Goal: Task Accomplishment & Management: Manage account settings

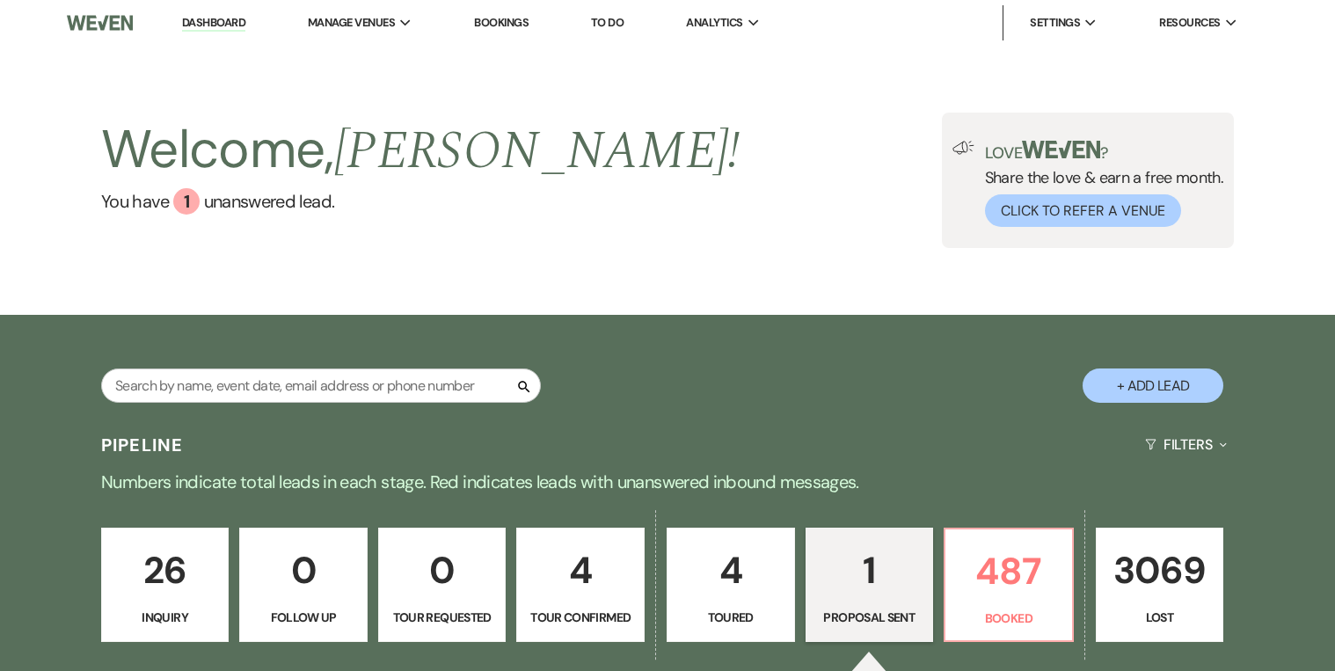
select select "6"
click at [380, 388] on input "text" at bounding box center [321, 386] width 440 height 34
type input "[PERSON_NAME]"
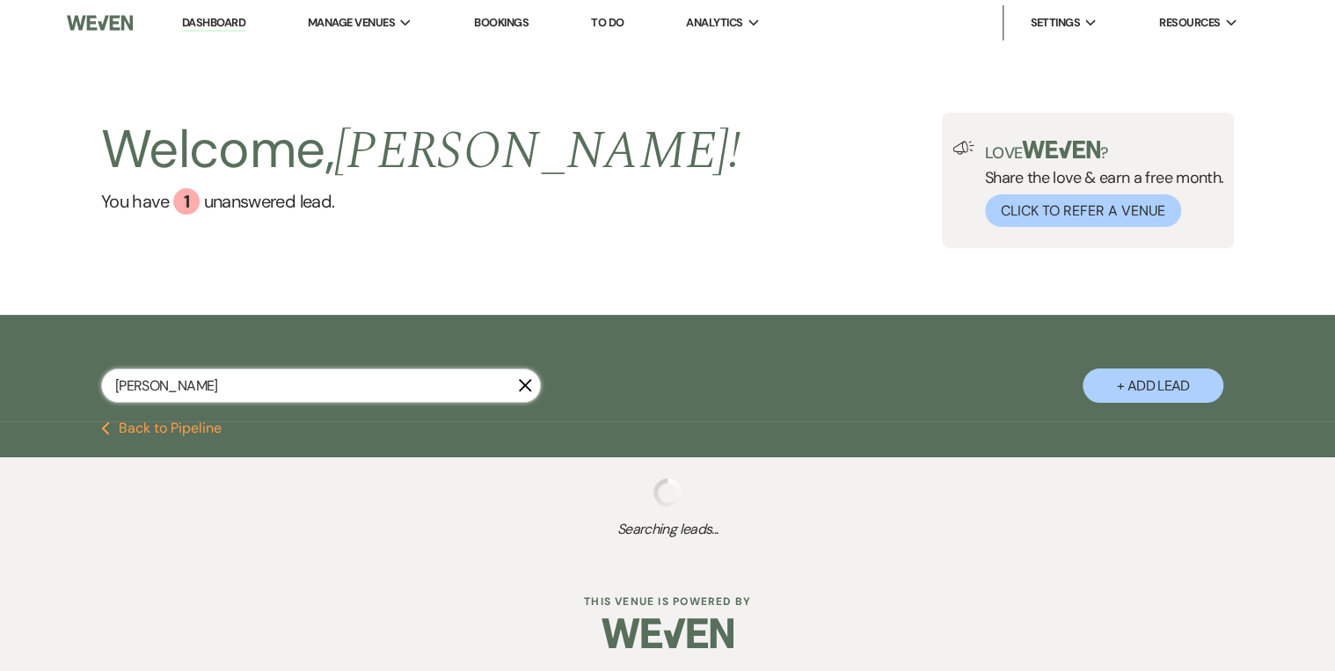
select select "8"
select select "5"
select select "8"
select select "5"
select select "8"
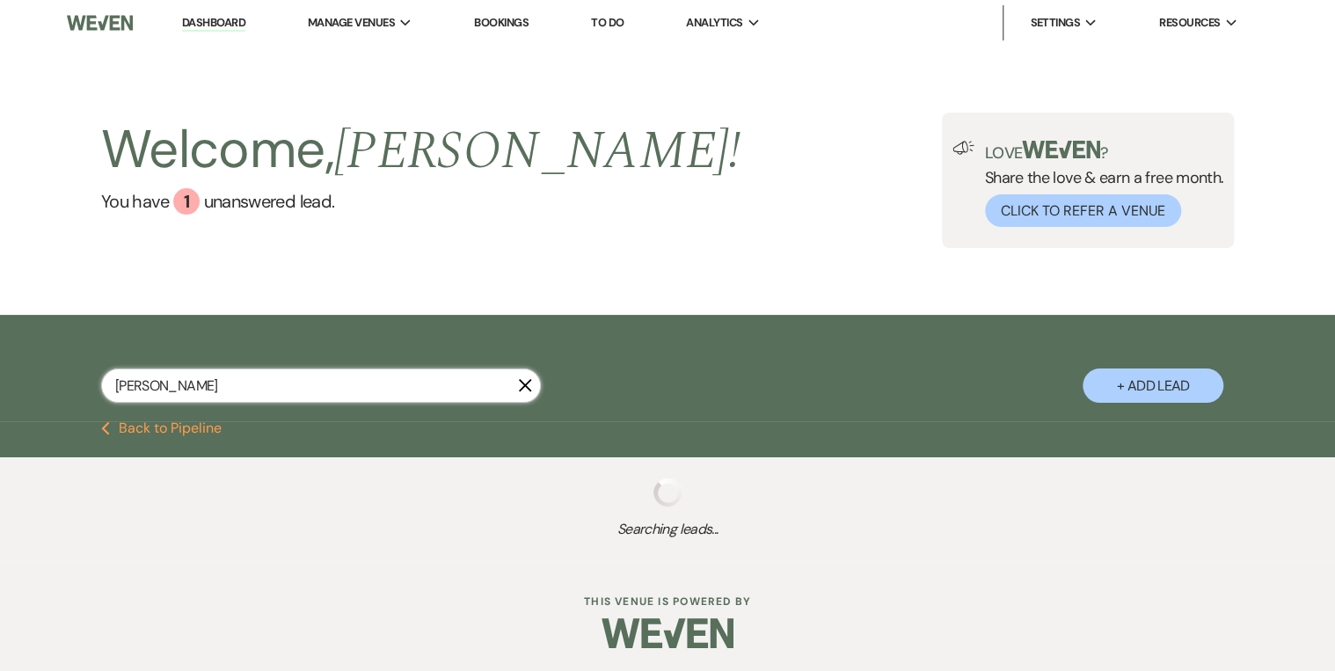
select select "4"
select select "8"
select select "5"
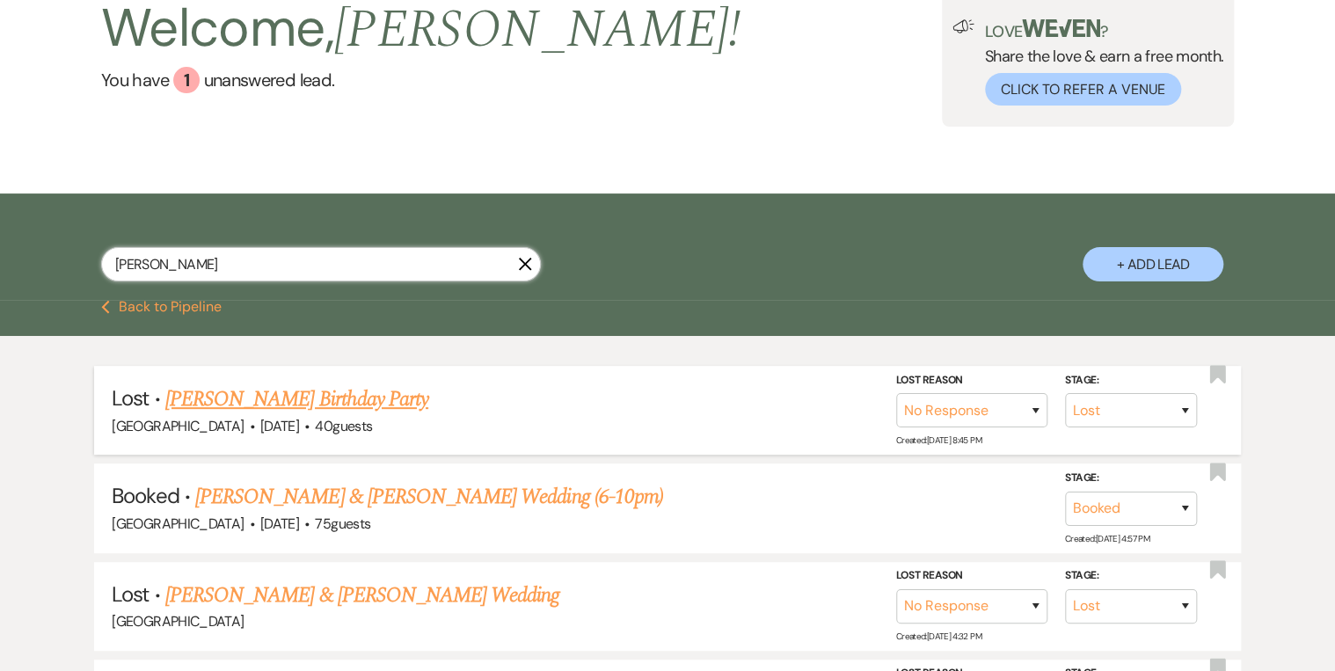
scroll to position [141, 0]
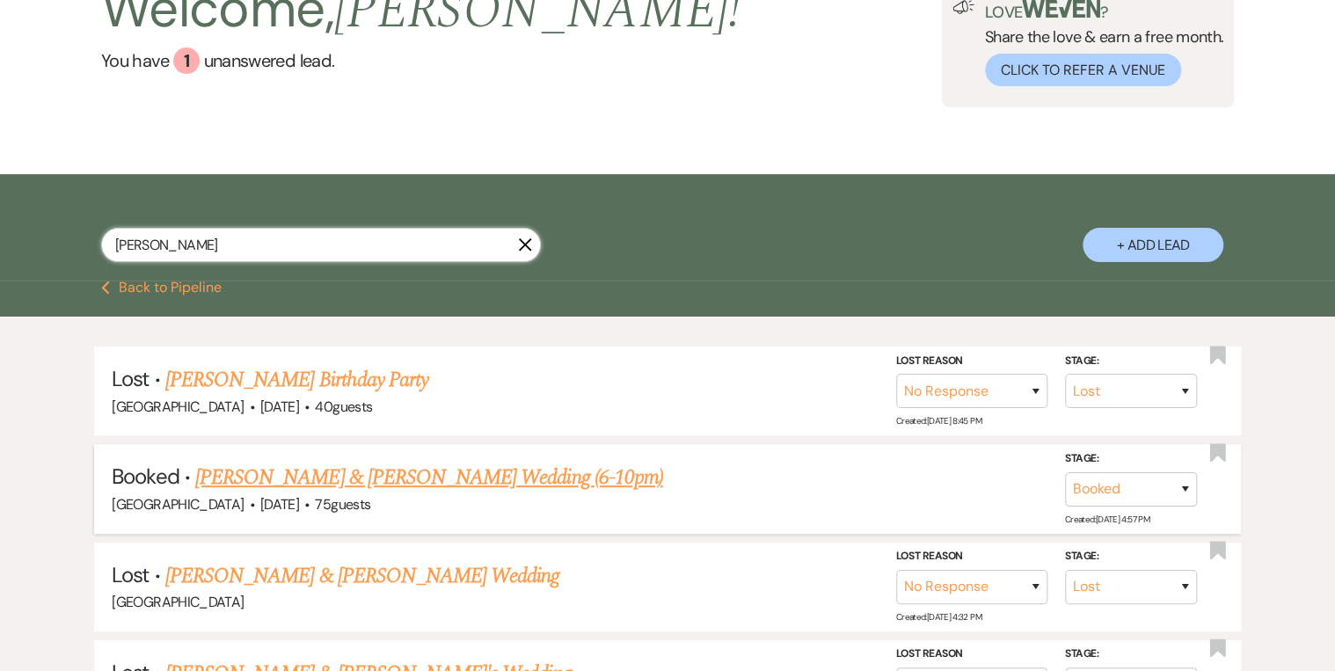
type input "[PERSON_NAME]"
click at [441, 473] on link "[PERSON_NAME] & [PERSON_NAME] Wedding (6-10pm)" at bounding box center [429, 478] width 468 height 32
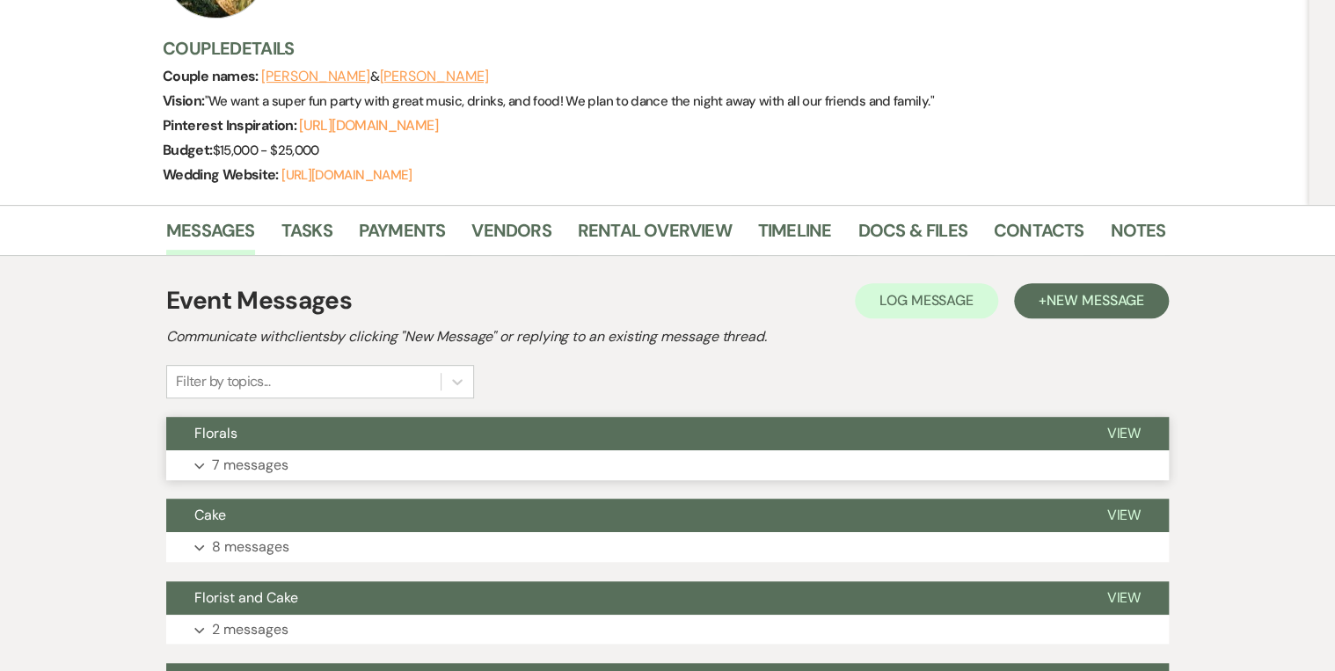
click at [391, 435] on button "Florals" at bounding box center [622, 433] width 912 height 33
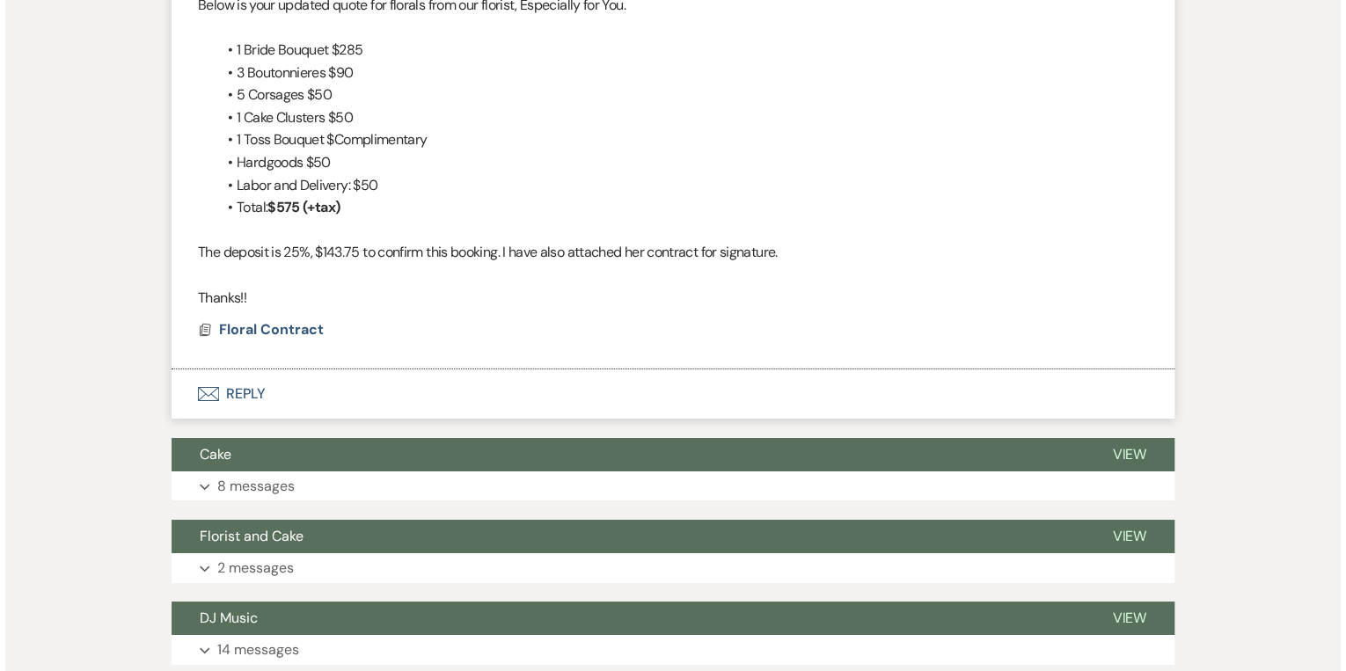
scroll to position [3098, 0]
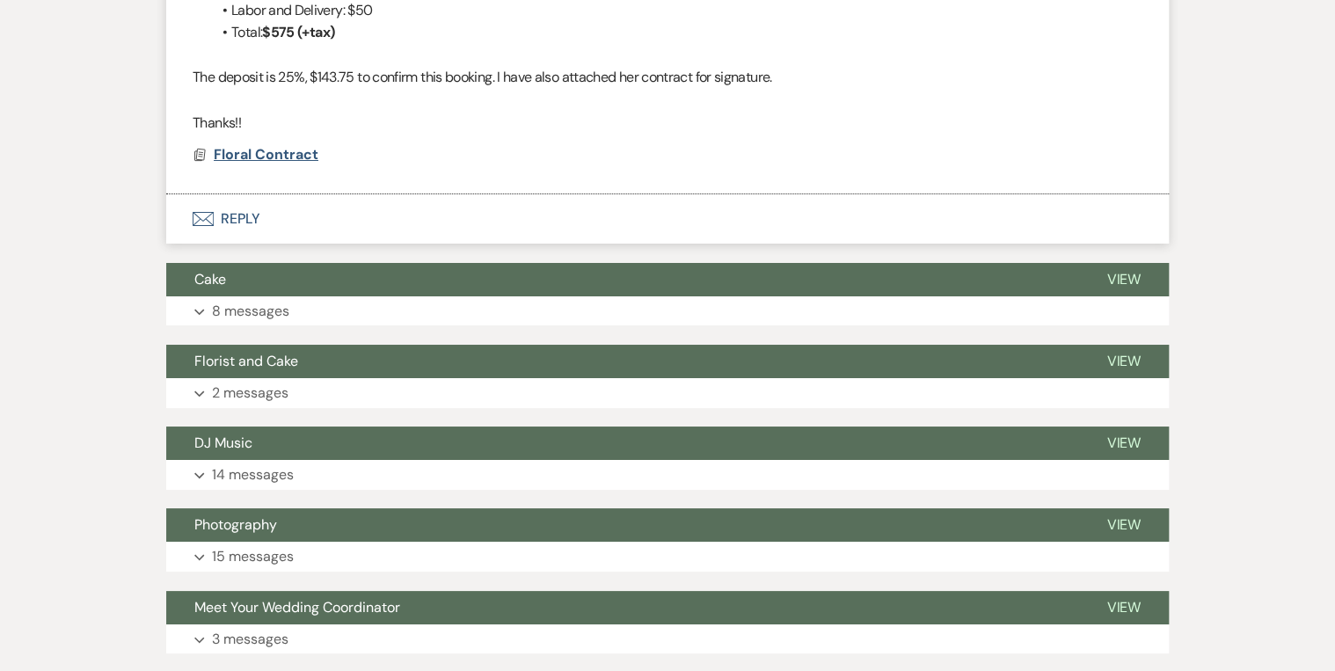
click at [289, 163] on span "Floral Contract" at bounding box center [266, 154] width 105 height 21
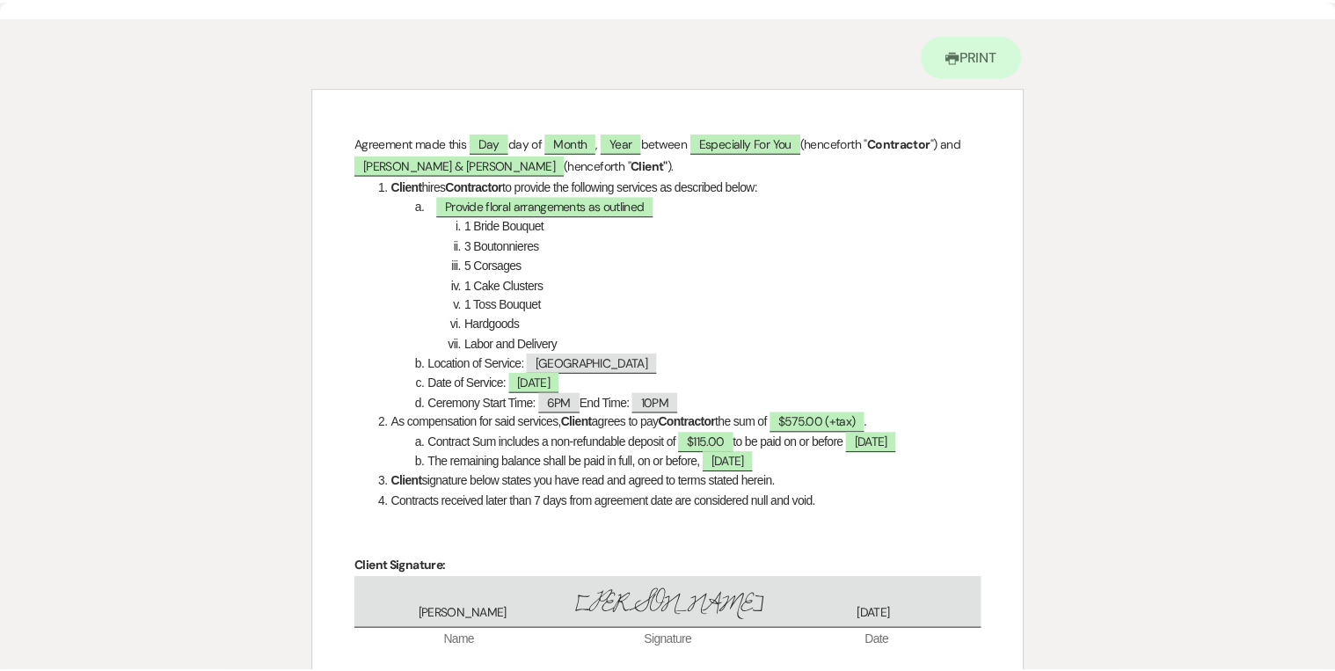
scroll to position [0, 0]
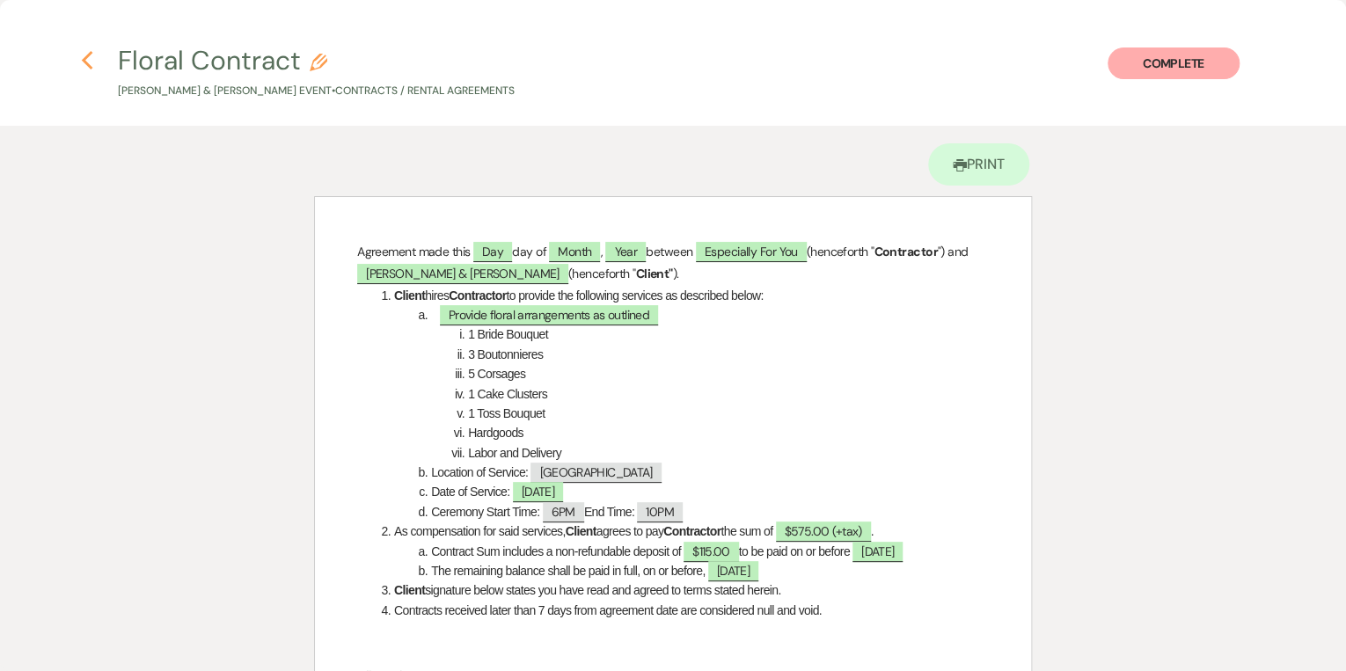
click at [87, 55] on use "button" at bounding box center [86, 60] width 11 height 19
